Goal: Task Accomplishment & Management: Use online tool/utility

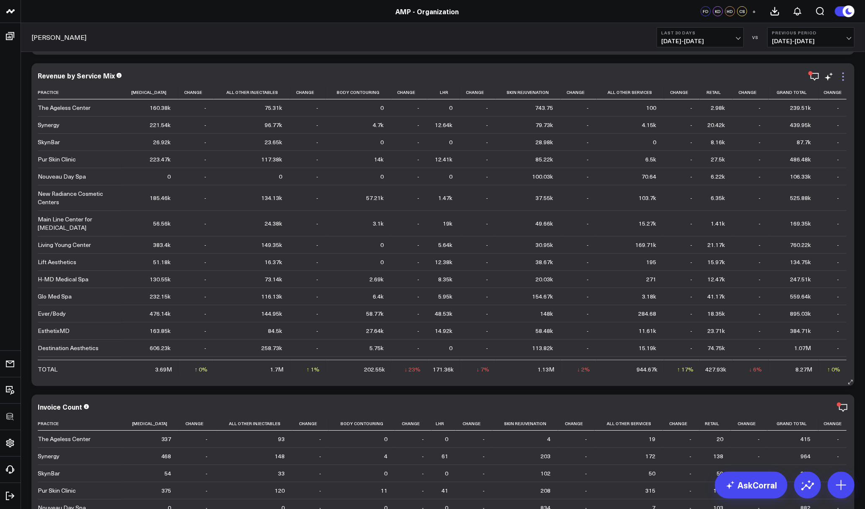
click at [841, 74] on icon at bounding box center [844, 77] width 10 height 10
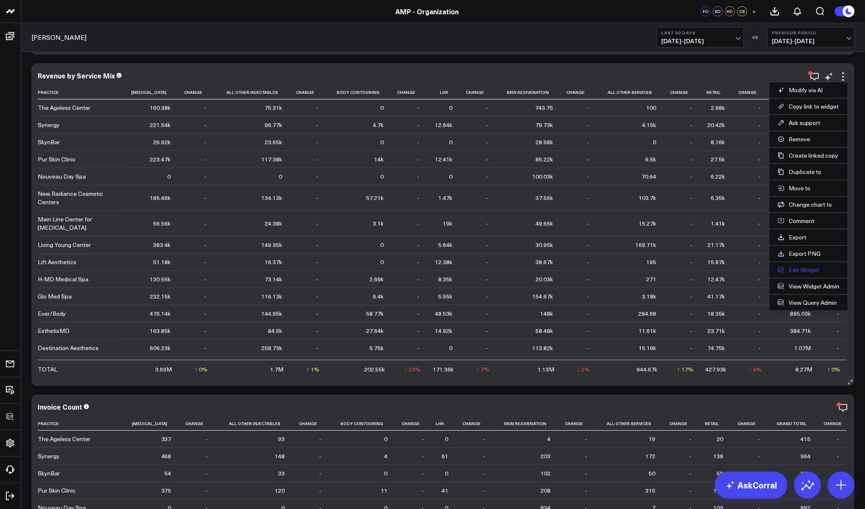
click at [797, 271] on button "Edit Widget" at bounding box center [809, 270] width 62 height 8
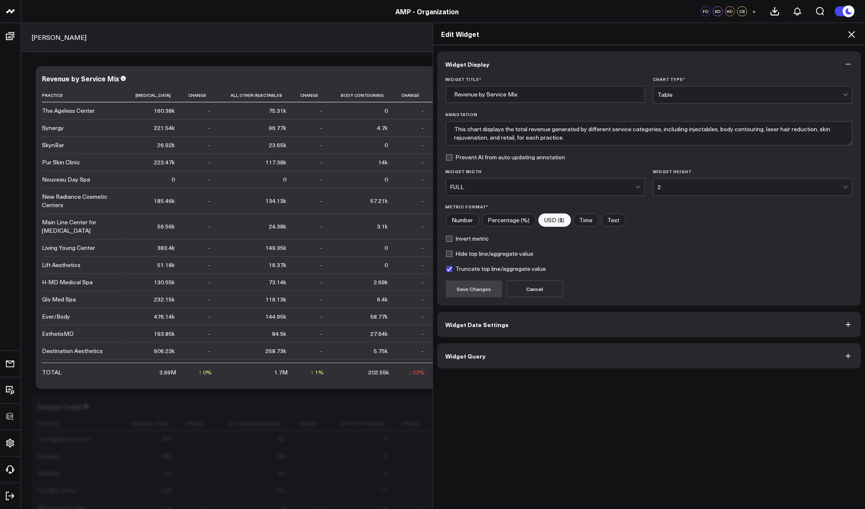
click at [483, 357] on button "Widget Query" at bounding box center [650, 356] width 424 height 25
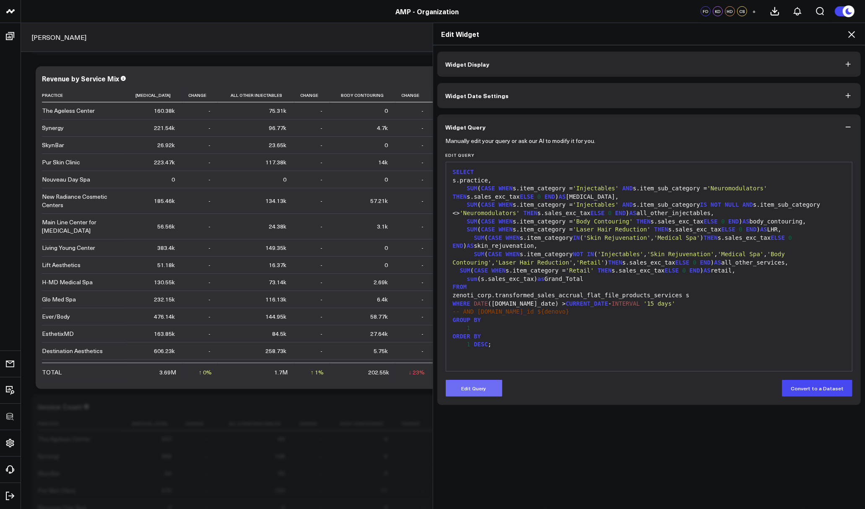
click at [476, 391] on button "Edit Query" at bounding box center [474, 388] width 57 height 17
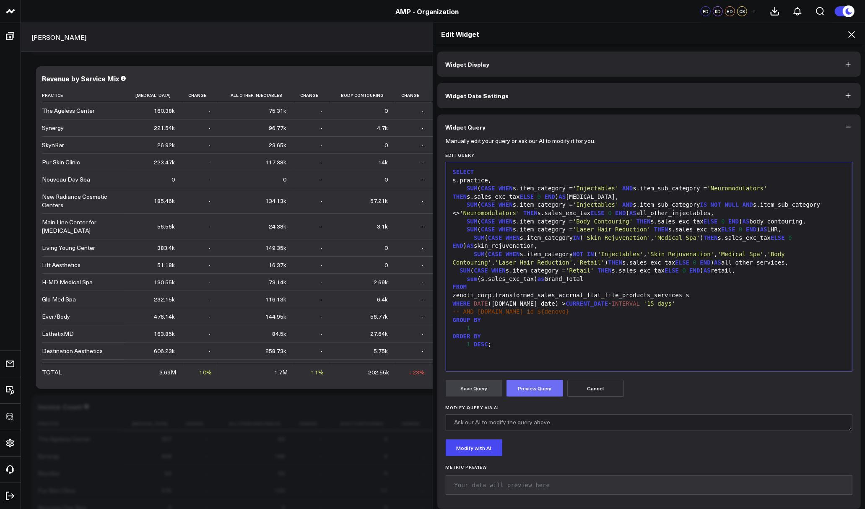
click at [542, 387] on button "Preview Query" at bounding box center [535, 388] width 57 height 17
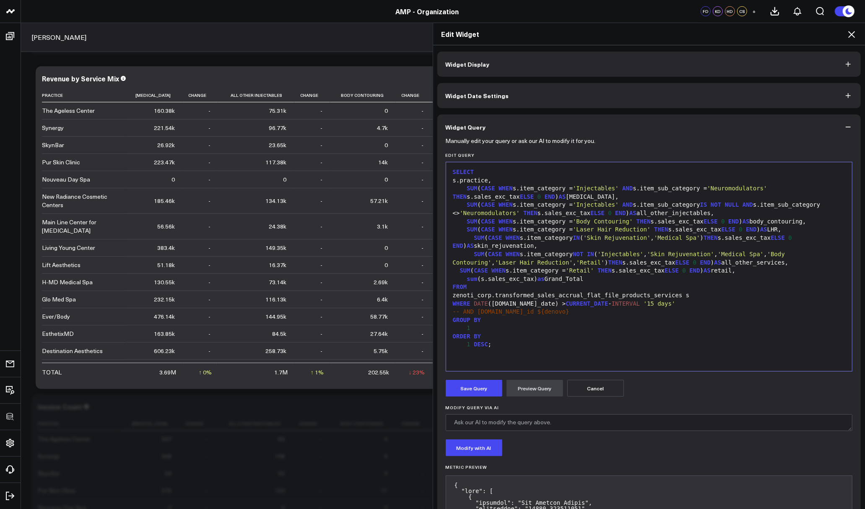
drag, startPoint x: 684, startPoint y: 383, endPoint x: 622, endPoint y: 399, distance: 64.1
click at [852, 36] on icon at bounding box center [852, 34] width 10 height 10
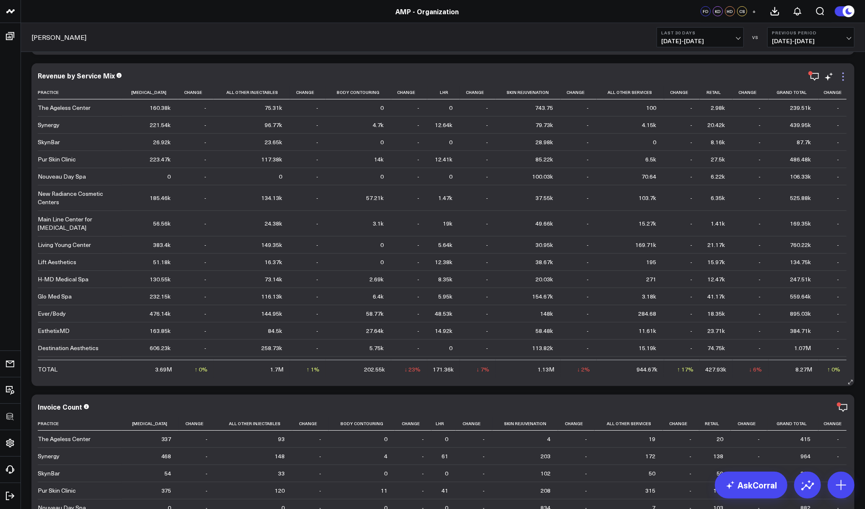
click at [840, 74] on icon at bounding box center [844, 77] width 10 height 10
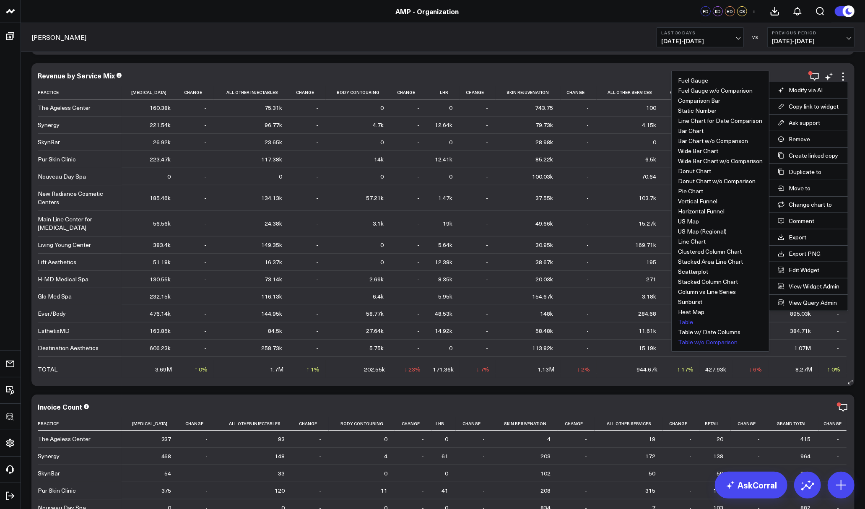
click at [717, 343] on button "Table w/o Comparison" at bounding box center [708, 342] width 60 height 6
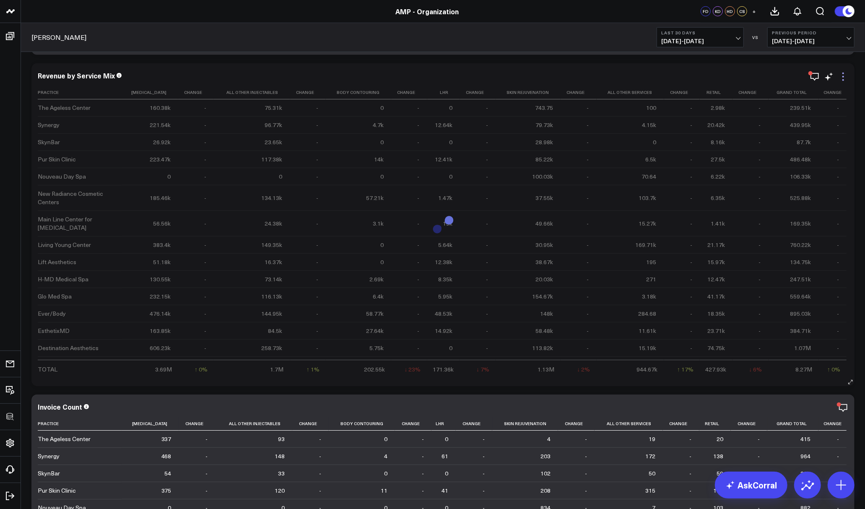
click at [844, 76] on icon at bounding box center [844, 77] width 2 height 2
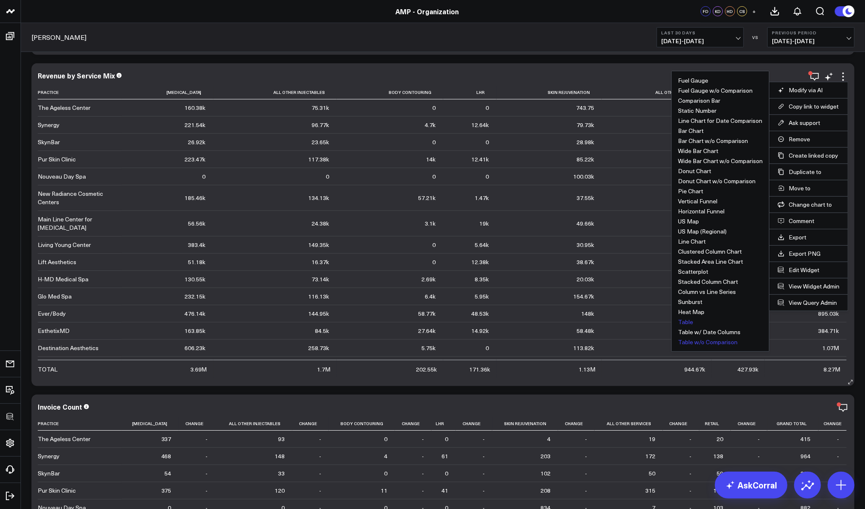
click at [686, 321] on button "Table" at bounding box center [685, 322] width 15 height 6
